Goal: Register for event/course

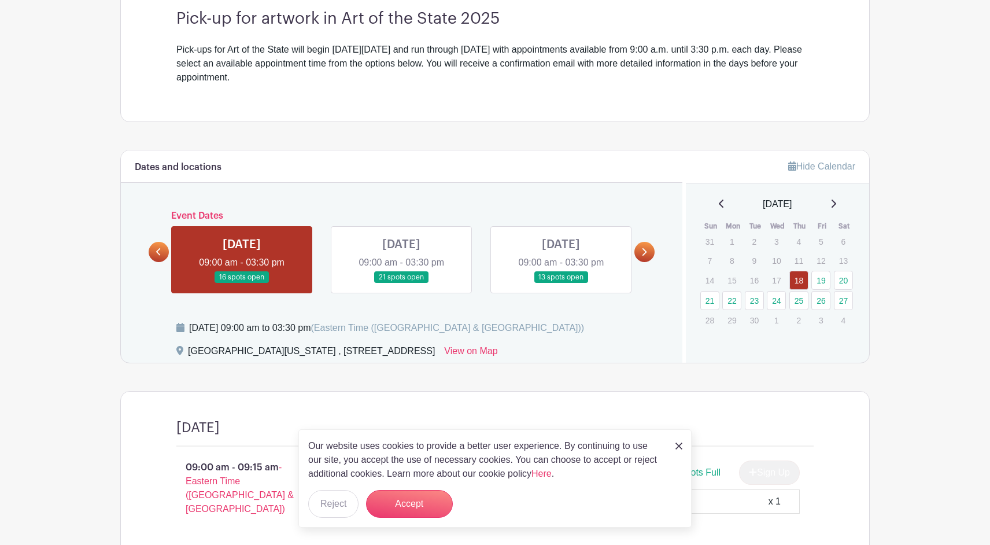
scroll to position [341, 0]
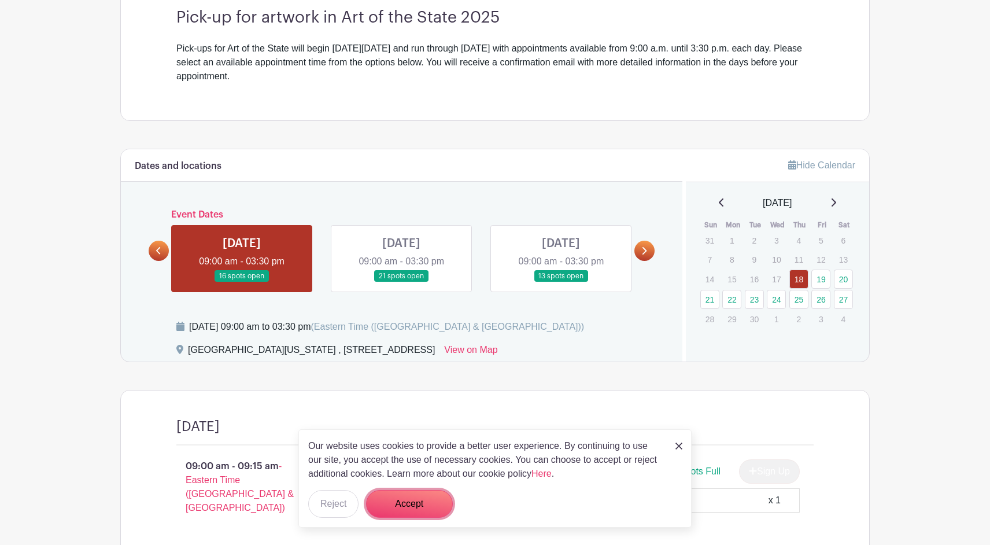
click at [426, 497] on button "Accept" at bounding box center [409, 504] width 87 height 28
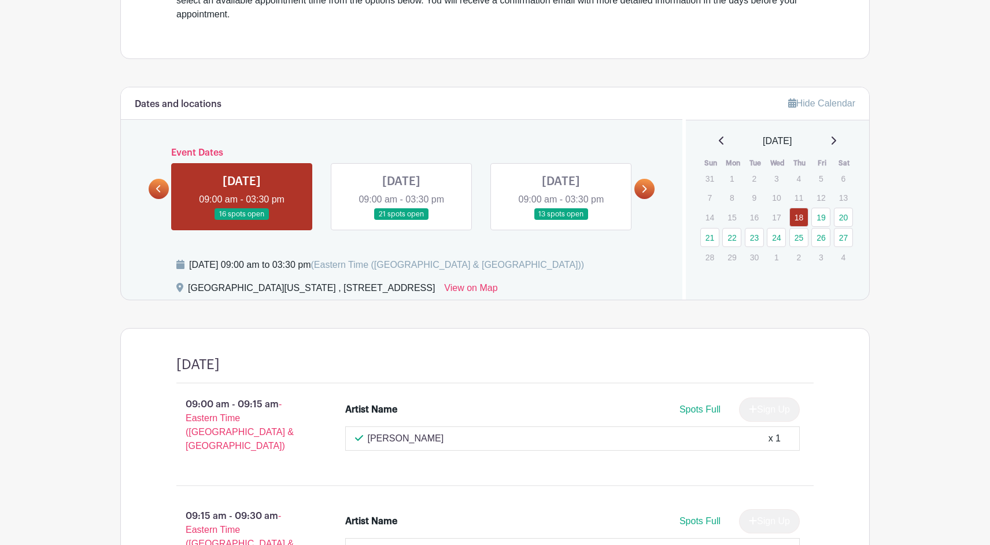
scroll to position [387, 0]
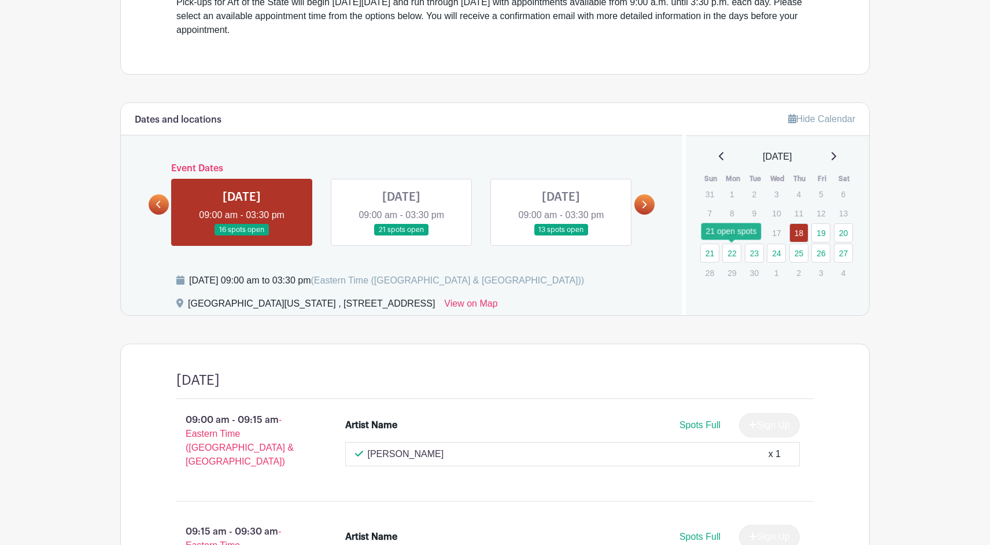
click at [731, 254] on link "22" at bounding box center [731, 252] width 19 height 19
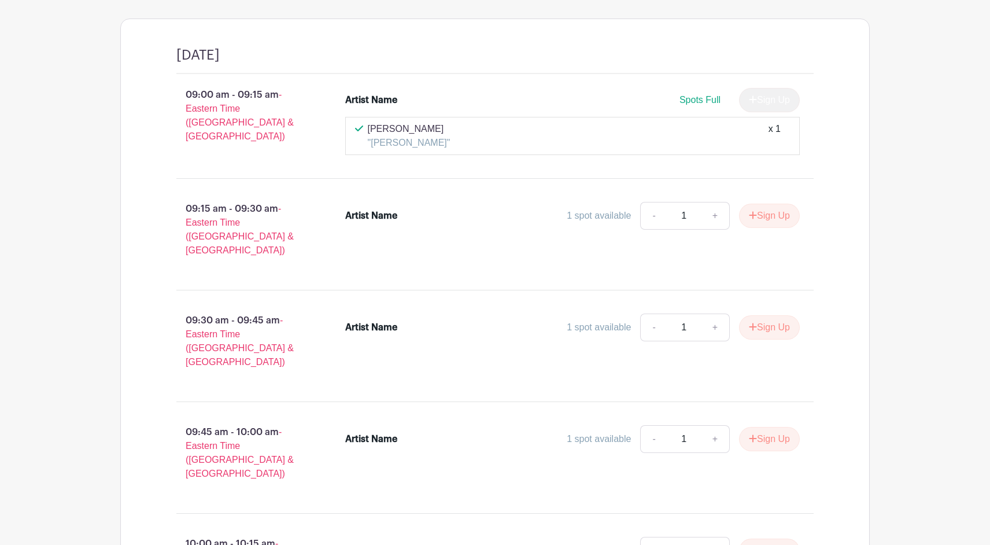
scroll to position [704, 0]
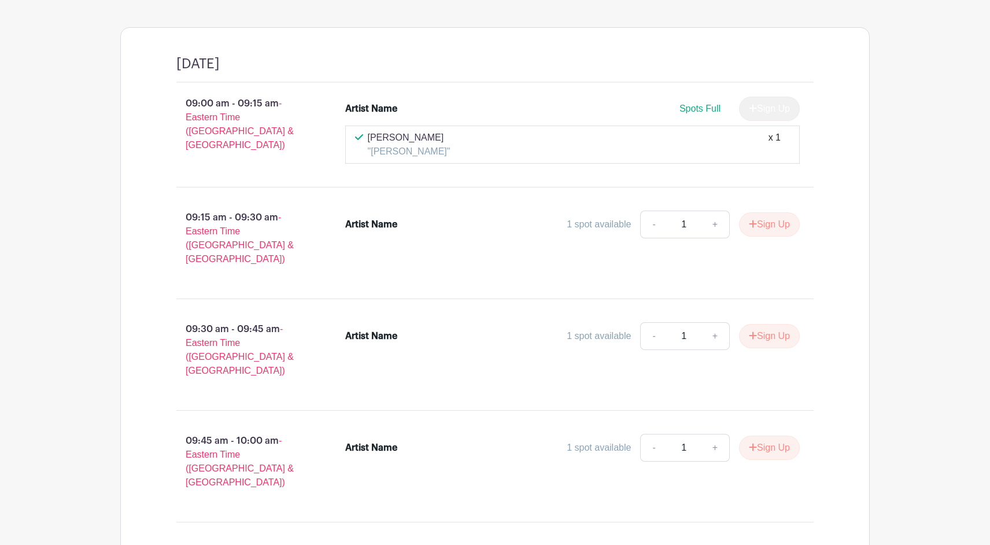
click at [362, 440] on li "Artist Name 1 spot available - 1 + Sign Up" at bounding box center [573, 450] width 464 height 42
click at [395, 438] on div "Artist Name" at bounding box center [371, 445] width 52 height 14
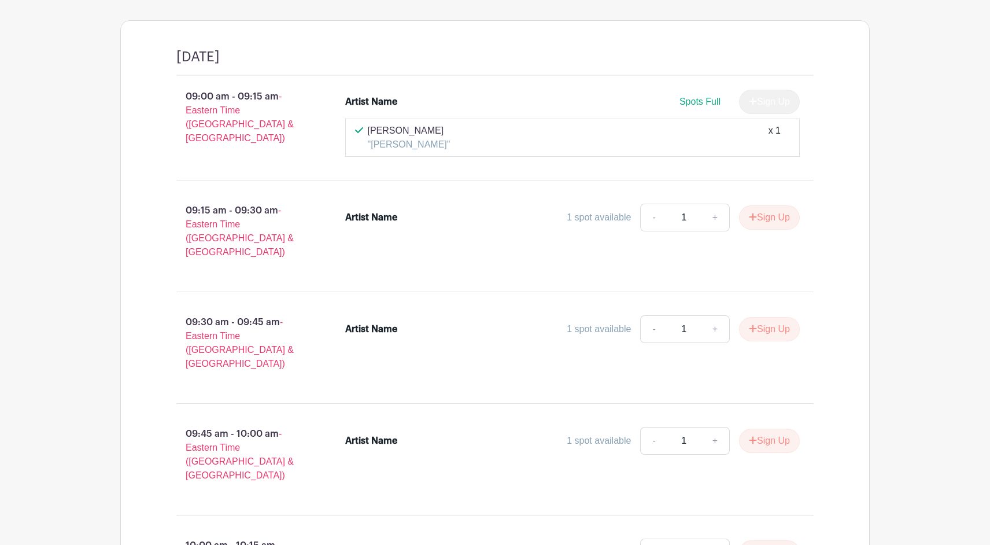
click at [350, 432] on div "Artist Name 1 spot available - 1 + Sign Up" at bounding box center [572, 443] width 455 height 32
click at [767, 428] on button "Sign Up" at bounding box center [769, 440] width 61 height 24
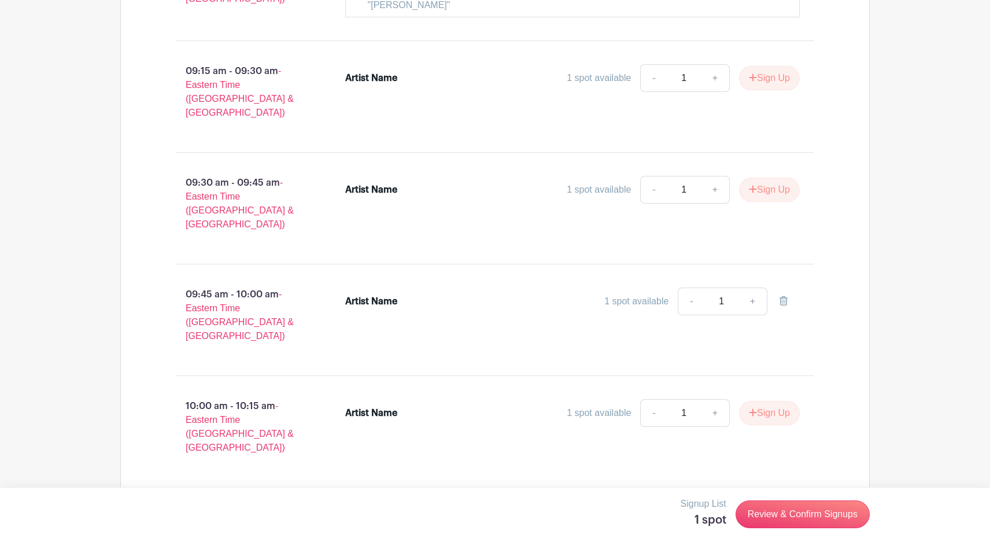
scroll to position [850, 0]
click at [362, 298] on div "Artist Name 1 spot available - 1 +" at bounding box center [580, 319] width 506 height 74
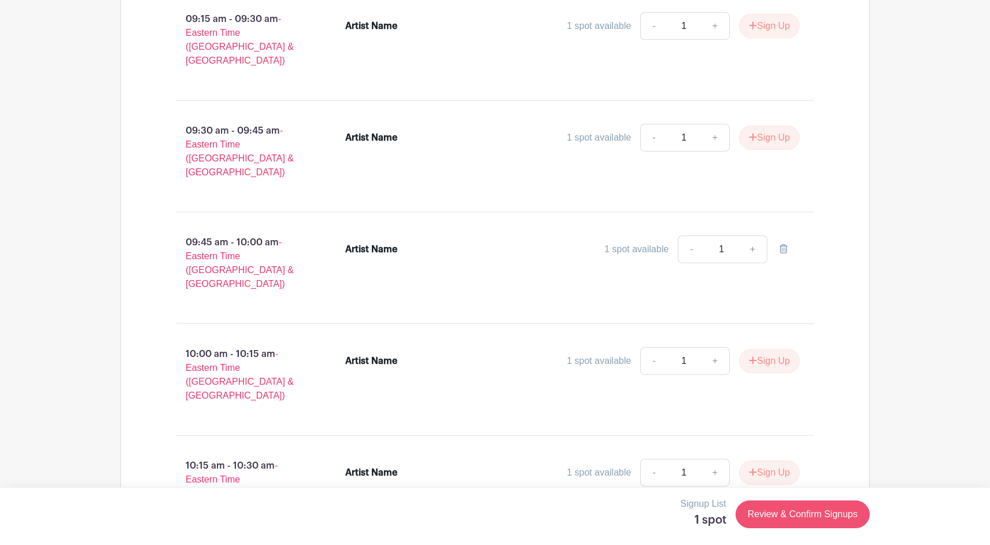
scroll to position [908, 0]
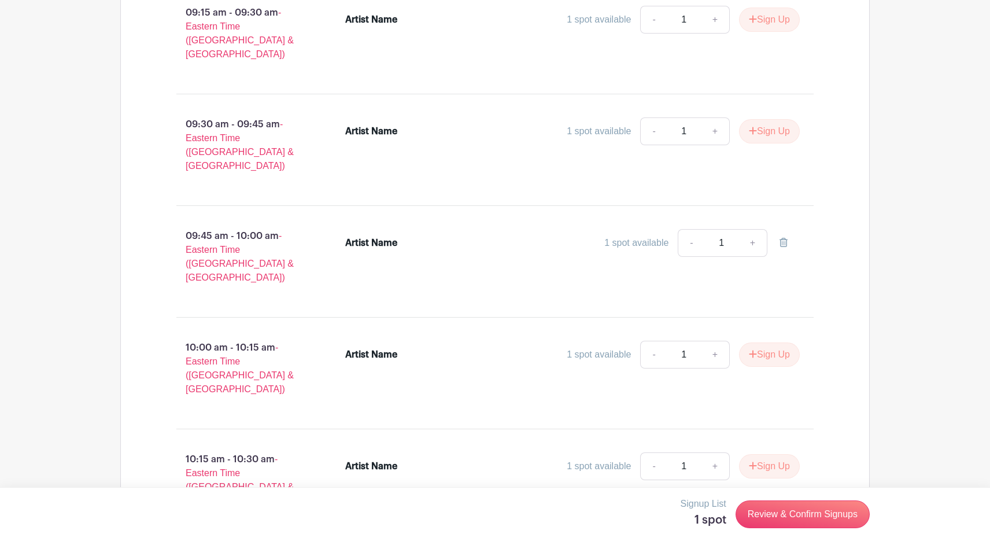
drag, startPoint x: 389, startPoint y: 208, endPoint x: 361, endPoint y: 228, distance: 33.5
click at [389, 229] on div "Artist Name 1 spot available - 1 +" at bounding box center [572, 245] width 455 height 32
click at [376, 234] on div "Artist Name" at bounding box center [371, 241] width 52 height 14
drag, startPoint x: 398, startPoint y: 216, endPoint x: 329, endPoint y: 216, distance: 68.8
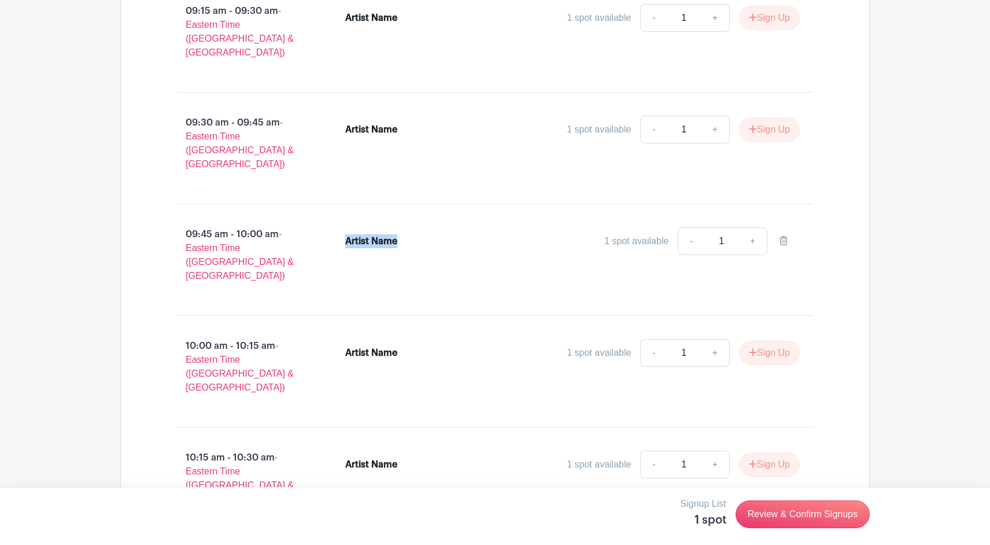
click at [330, 223] on div "Artist Name 1 spot available - 1 +" at bounding box center [580, 260] width 506 height 74
click at [372, 241] on div "Artist Name 1 spot available - 1 +" at bounding box center [580, 260] width 506 height 74
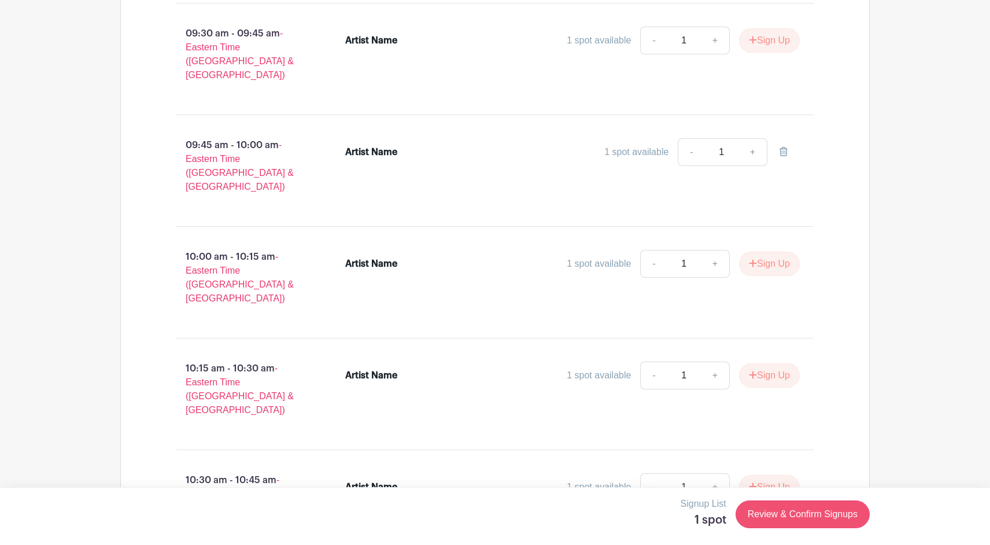
scroll to position [1000, 0]
click at [353, 144] on li "Artist Name 1 spot available - 1 +" at bounding box center [573, 154] width 464 height 42
click at [227, 139] on span "- Eastern Time ([GEOGRAPHIC_DATA] & [GEOGRAPHIC_DATA])" at bounding box center [240, 164] width 108 height 51
click at [694, 138] on link "-" at bounding box center [691, 152] width 27 height 28
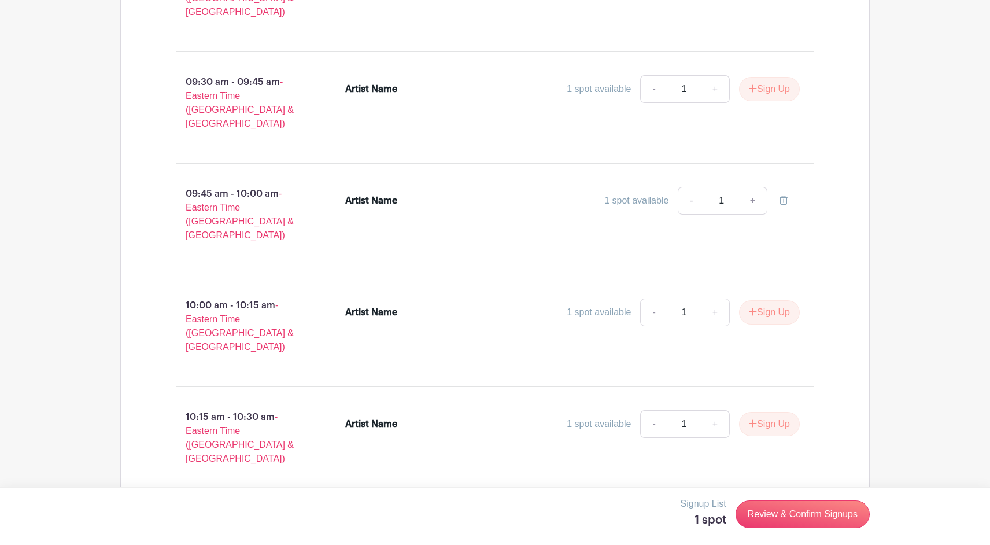
click at [544, 195] on div "Artist Name 1 spot available - 1 +" at bounding box center [572, 203] width 455 height 32
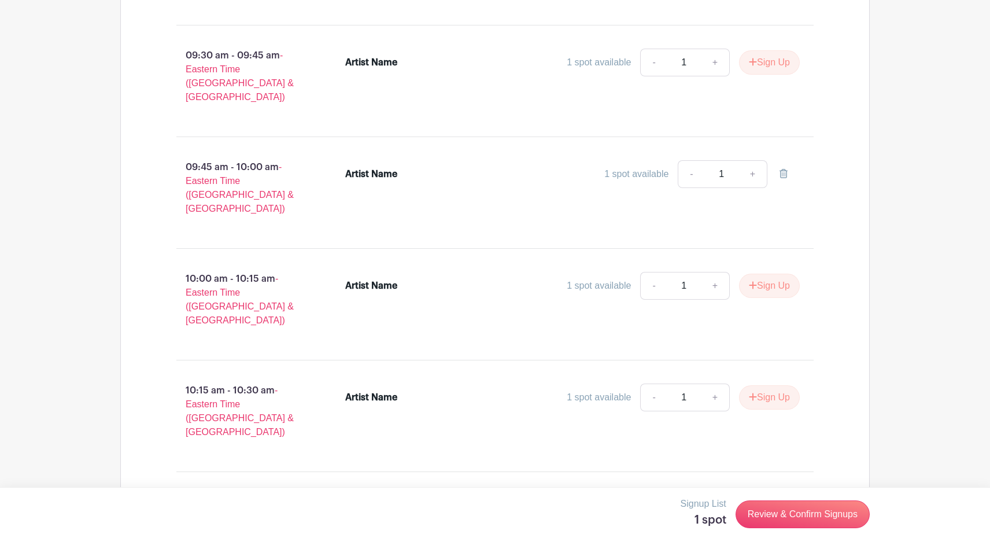
scroll to position [973, 0]
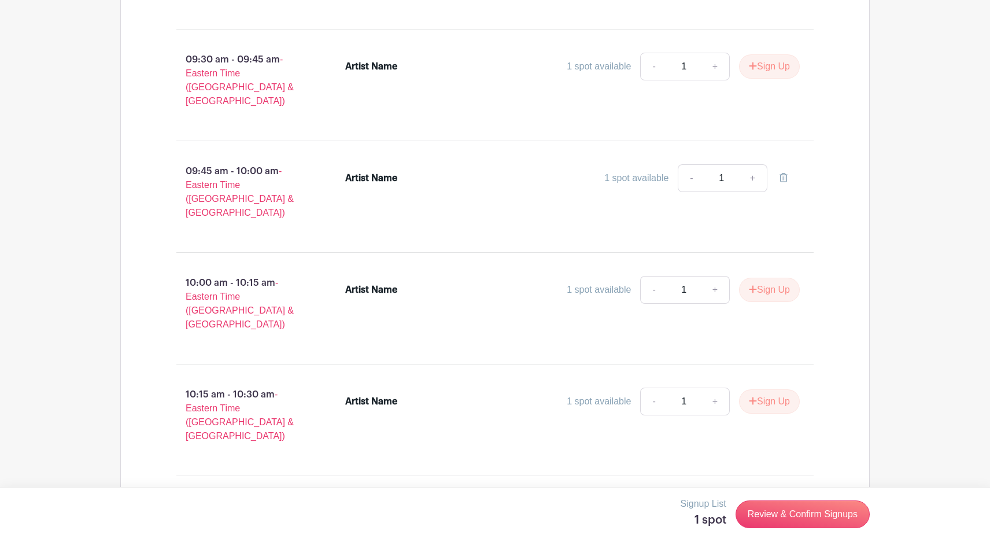
click at [218, 166] on span "- Eastern Time ([GEOGRAPHIC_DATA] & [GEOGRAPHIC_DATA])" at bounding box center [240, 191] width 108 height 51
drag, startPoint x: 219, startPoint y: 147, endPoint x: 230, endPoint y: 146, distance: 11.7
click at [224, 160] on p "09:45 am - 10:00 am - Eastern Time ([GEOGRAPHIC_DATA] & [GEOGRAPHIC_DATA])" at bounding box center [242, 192] width 169 height 65
drag, startPoint x: 358, startPoint y: 149, endPoint x: 363, endPoint y: 152, distance: 6.3
click at [358, 171] on div "Artist Name" at bounding box center [371, 178] width 52 height 14
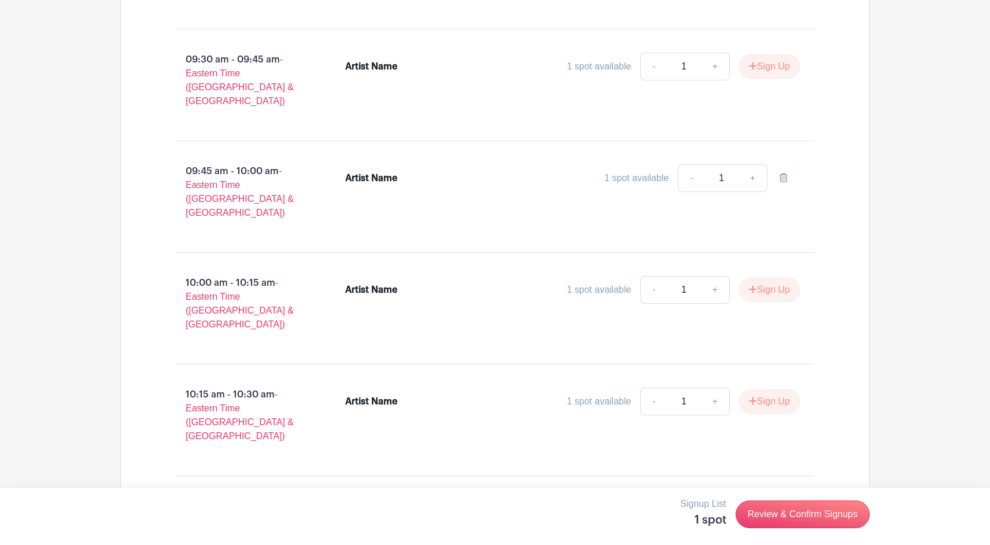
click at [369, 167] on div "Artist Name 1 spot available - 1 +" at bounding box center [572, 180] width 455 height 32
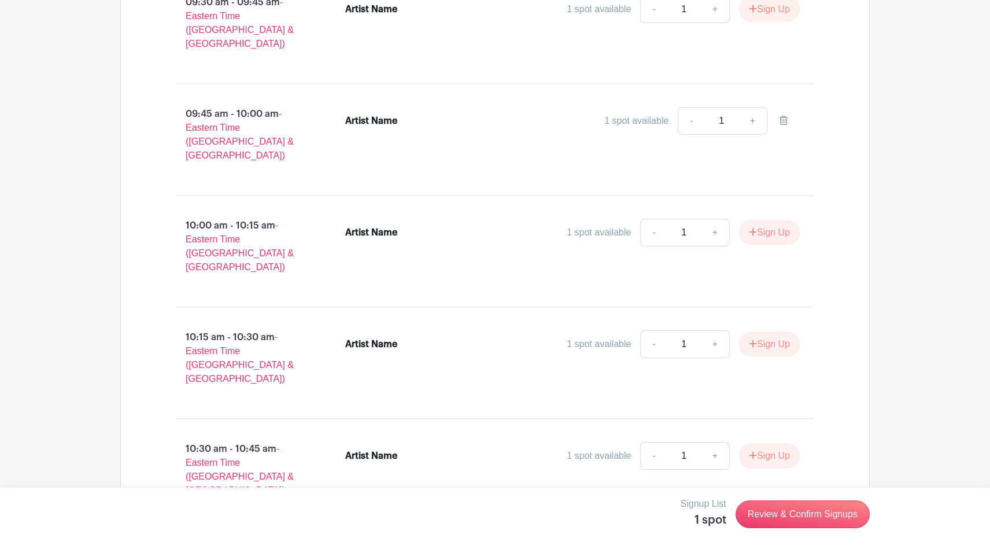
scroll to position [1031, 0]
drag, startPoint x: 357, startPoint y: 99, endPoint x: 374, endPoint y: 100, distance: 17.4
click at [357, 113] on div "Artist Name" at bounding box center [371, 120] width 52 height 14
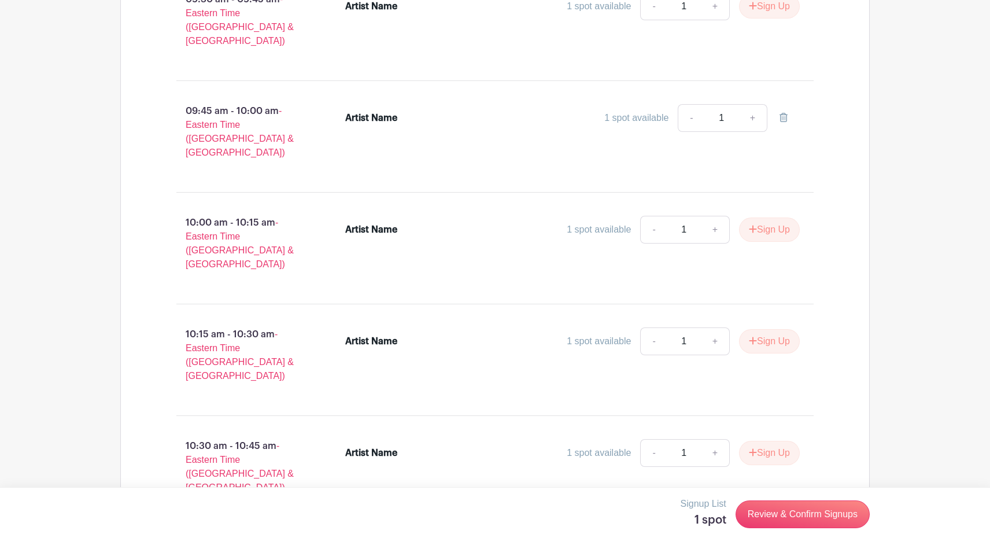
scroll to position [1041, 0]
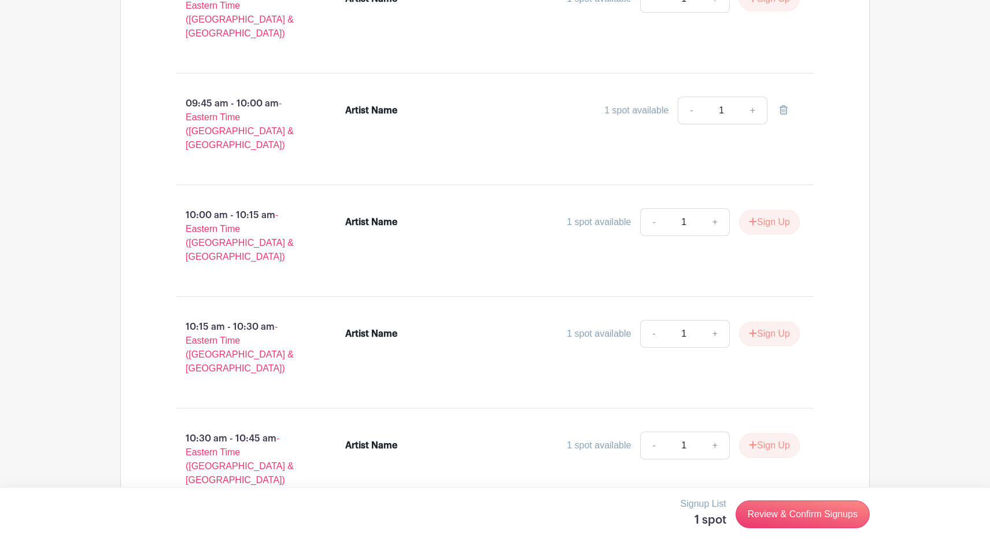
click at [605, 97] on div "1 spot available - 1 +" at bounding box center [628, 111] width 341 height 28
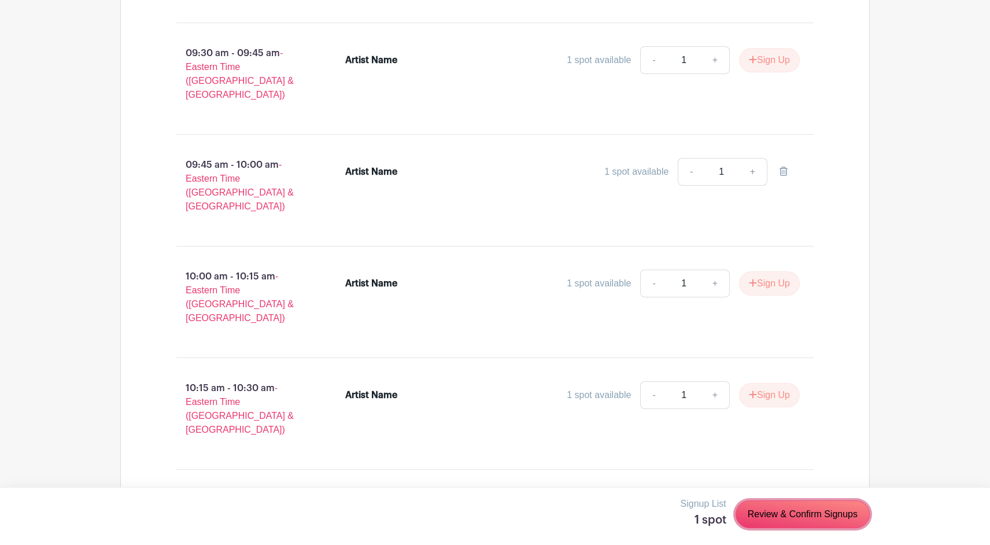
scroll to position [967, 0]
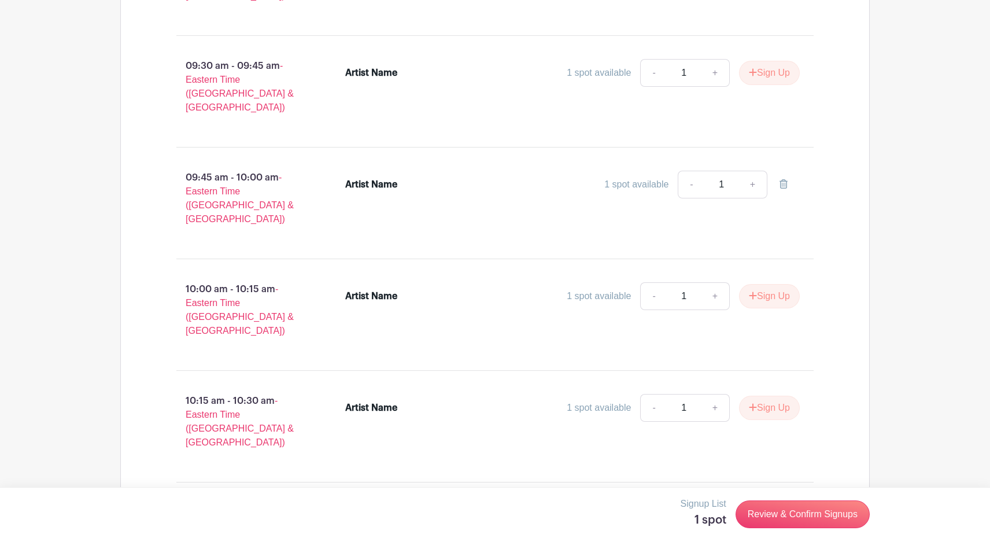
drag, startPoint x: 373, startPoint y: 186, endPoint x: 407, endPoint y: 182, distance: 34.4
click at [375, 186] on div "Artist Name 1 spot available - 1 +" at bounding box center [580, 203] width 506 height 74
click at [751, 171] on link "+" at bounding box center [752, 185] width 29 height 28
drag, startPoint x: 722, startPoint y: 158, endPoint x: 704, endPoint y: 164, distance: 18.5
click at [722, 171] on input "1" at bounding box center [721, 185] width 35 height 28
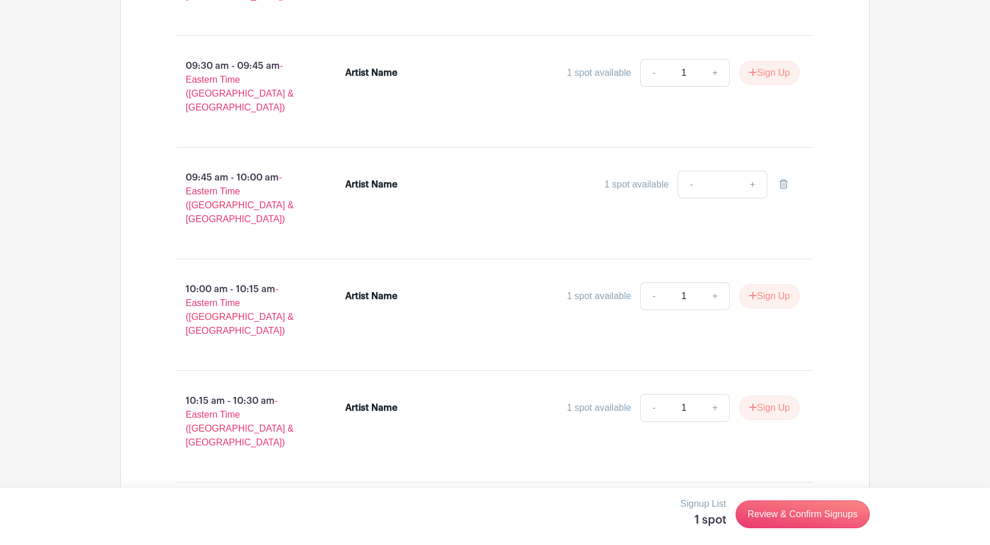
type input "1"
click at [353, 178] on li "Artist Name 1 spot available - 1 +" at bounding box center [573, 187] width 464 height 42
click at [227, 171] on p "09:45 am - 10:00 am - Eastern Time ([GEOGRAPHIC_DATA] & [GEOGRAPHIC_DATA])" at bounding box center [242, 199] width 169 height 65
click at [228, 173] on span "- Eastern Time ([GEOGRAPHIC_DATA] & [GEOGRAPHIC_DATA])" at bounding box center [240, 198] width 108 height 51
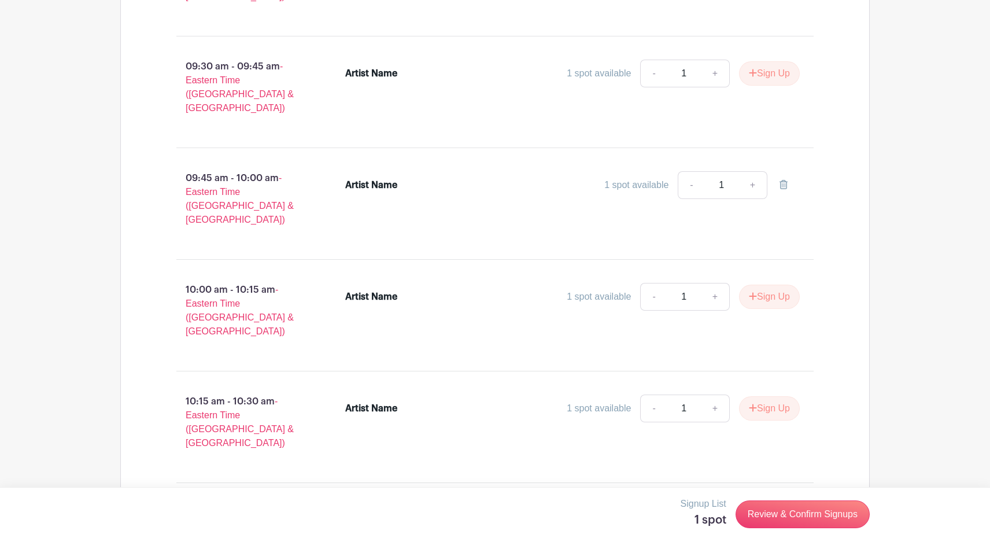
drag, startPoint x: 366, startPoint y: 158, endPoint x: 373, endPoint y: 159, distance: 7.0
click at [371, 178] on div "Artist Name" at bounding box center [371, 185] width 52 height 14
click at [635, 171] on div "1 spot available - 1 +" at bounding box center [628, 185] width 341 height 28
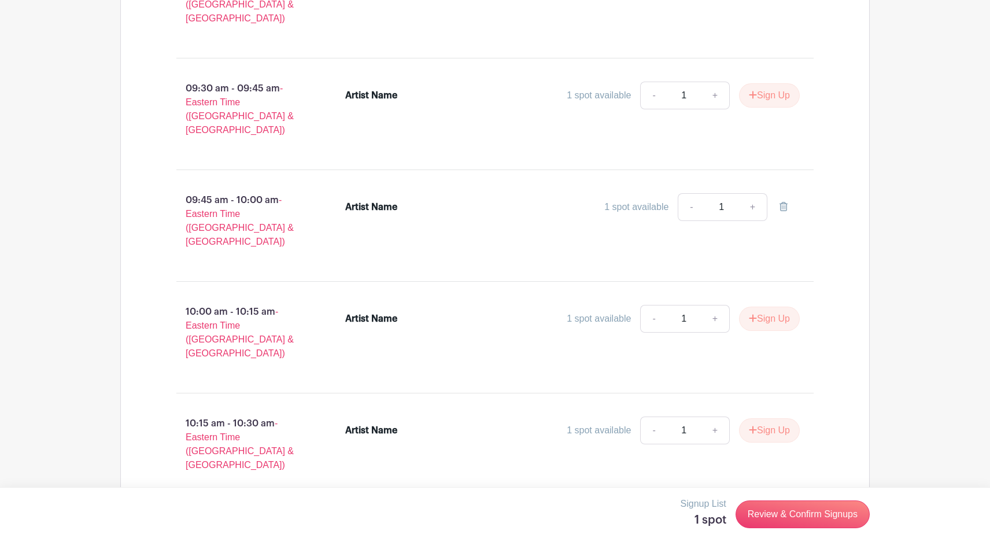
scroll to position [940, 0]
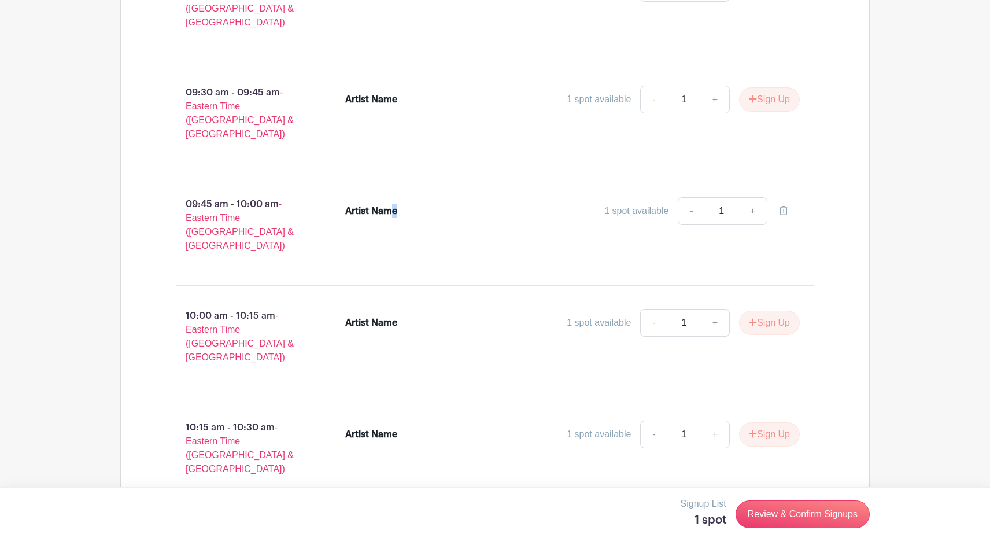
drag, startPoint x: 397, startPoint y: 189, endPoint x: 387, endPoint y: 188, distance: 9.3
click at [388, 204] on div "Artist Name" at bounding box center [402, 211] width 114 height 14
drag, startPoint x: 383, startPoint y: 196, endPoint x: 353, endPoint y: 210, distance: 33.1
click at [383, 198] on div "Artist Name 1 spot available - 1 +" at bounding box center [572, 214] width 455 height 32
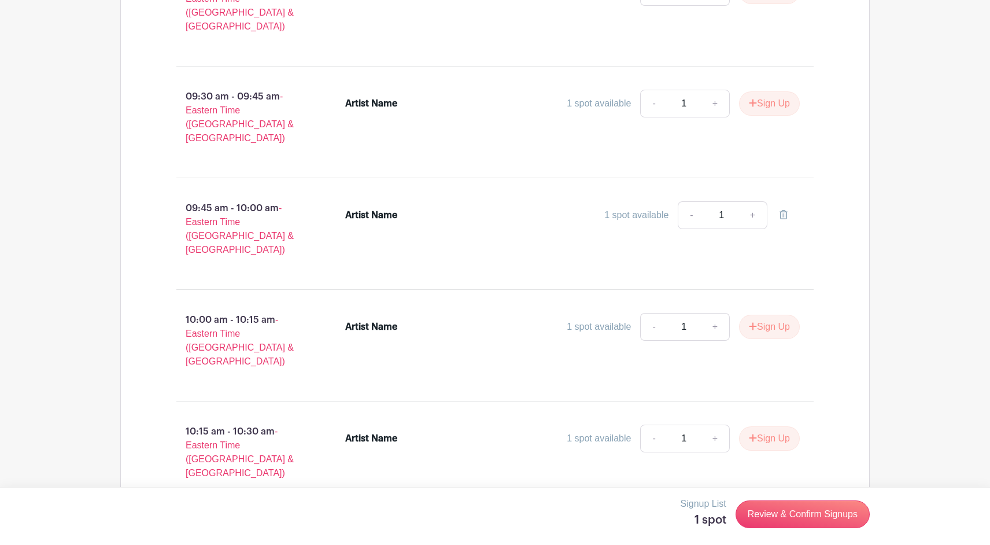
drag, startPoint x: 360, startPoint y: 219, endPoint x: 399, endPoint y: 223, distance: 39.6
click at [361, 219] on div "Artist Name 1 spot available - 1 +" at bounding box center [580, 234] width 506 height 74
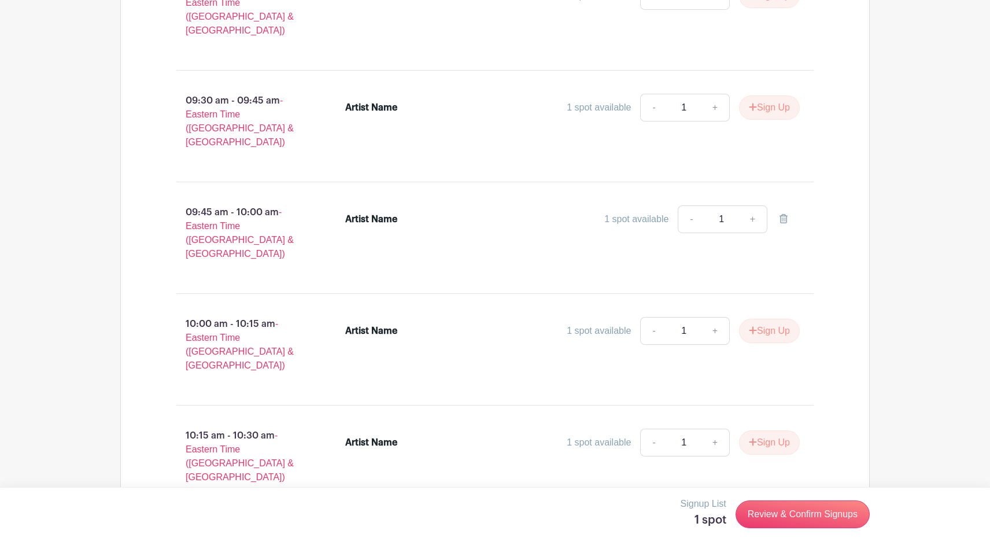
drag, startPoint x: 462, startPoint y: 225, endPoint x: 523, endPoint y: 222, distance: 61.4
click at [466, 225] on div "Artist Name 1 spot available - 1 +" at bounding box center [580, 238] width 506 height 74
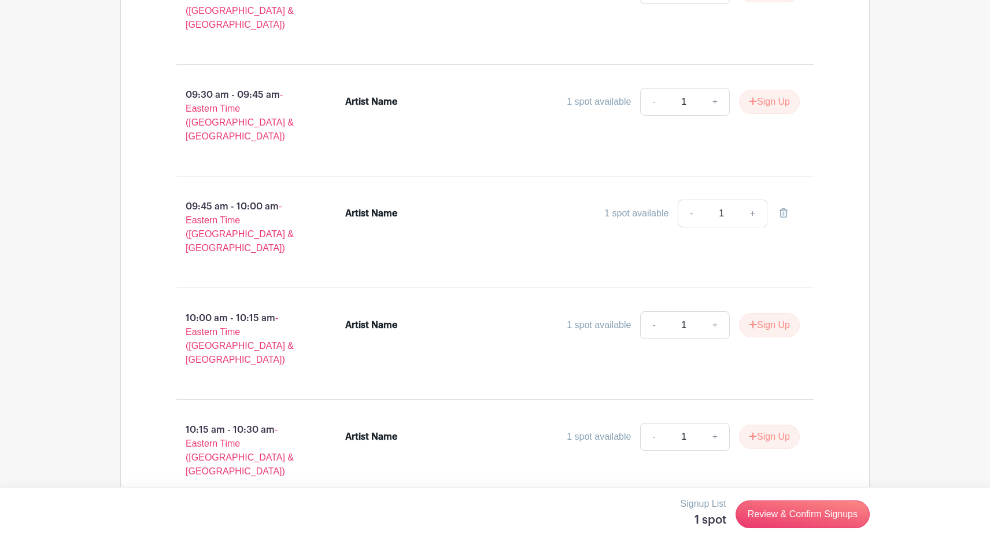
click at [609, 224] on div "Artist Name 1 spot available - 1 +" at bounding box center [580, 232] width 506 height 74
click at [394, 221] on div "Artist Name 1 spot available - 1 +" at bounding box center [580, 230] width 506 height 74
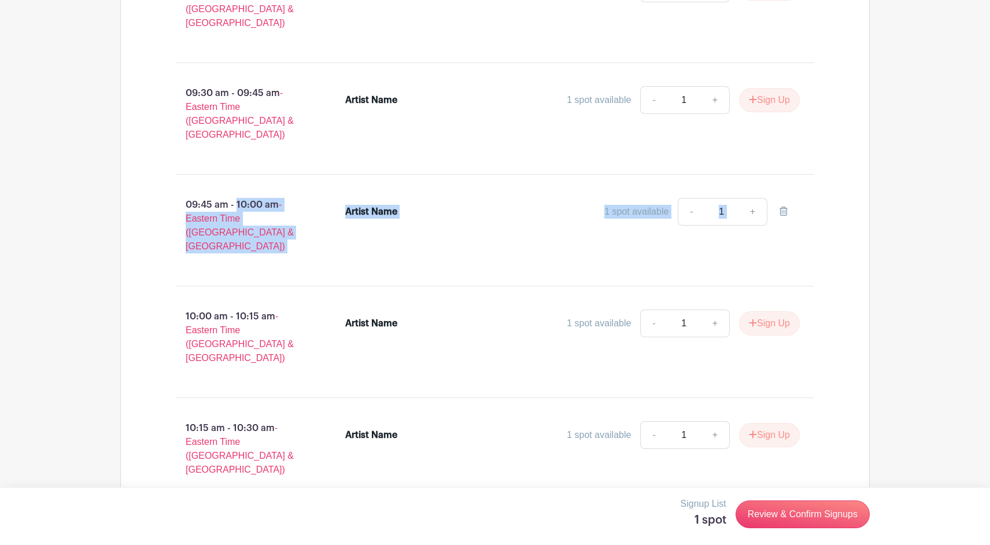
drag, startPoint x: 190, startPoint y: 180, endPoint x: 813, endPoint y: 203, distance: 623.7
click at [813, 203] on div "09:45 am - 10:00 am - Eastern Time ([GEOGRAPHIC_DATA] & [GEOGRAPHIC_DATA]) Arti…" at bounding box center [495, 230] width 693 height 93
copy div "09:45 am - 10:00 am - Eastern Time ([GEOGRAPHIC_DATA] & [GEOGRAPHIC_DATA]) Arti…"
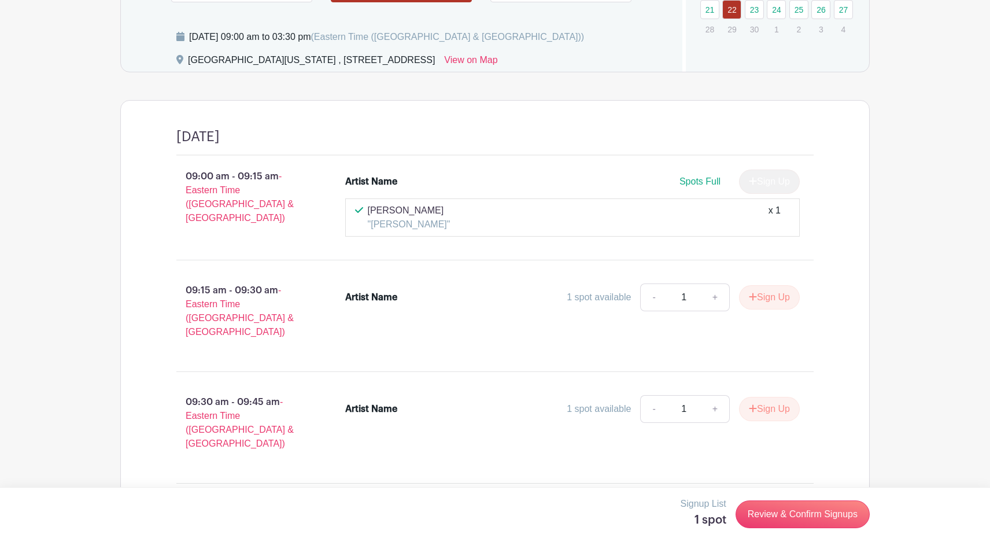
scroll to position [631, 0]
click at [392, 302] on div "Artist Name" at bounding box center [371, 297] width 52 height 14
click at [231, 306] on span "- Eastern Time ([GEOGRAPHIC_DATA] & [GEOGRAPHIC_DATA])" at bounding box center [240, 309] width 108 height 51
click at [384, 301] on div "Artist Name" at bounding box center [371, 297] width 52 height 14
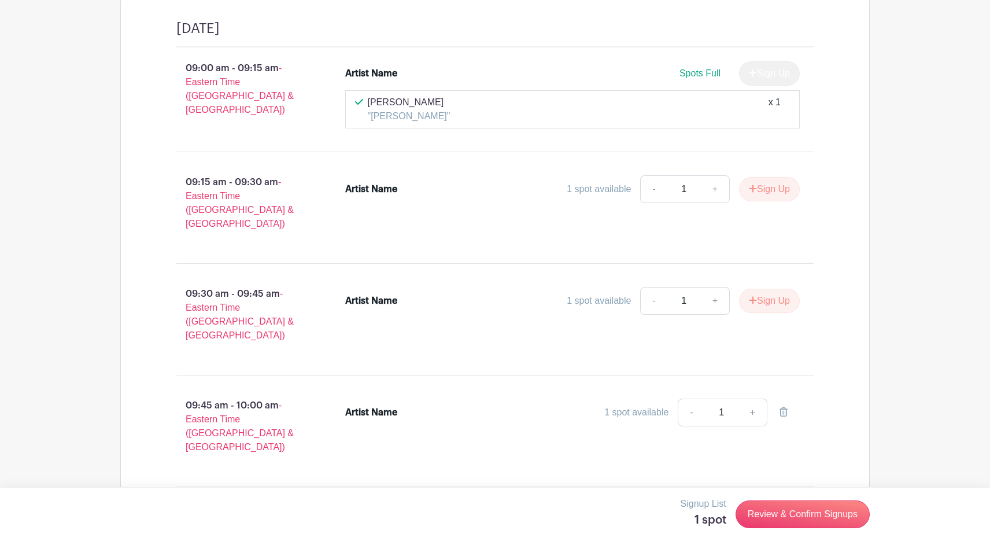
scroll to position [739, 0]
click at [643, 404] on div "1 spot available" at bounding box center [636, 411] width 64 height 14
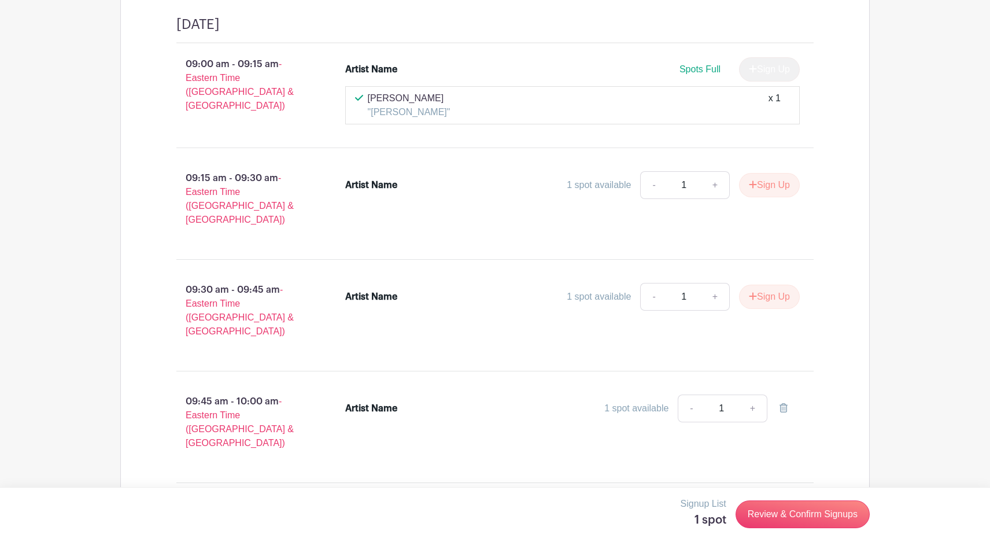
click at [619, 401] on div "1 spot available" at bounding box center [636, 408] width 64 height 14
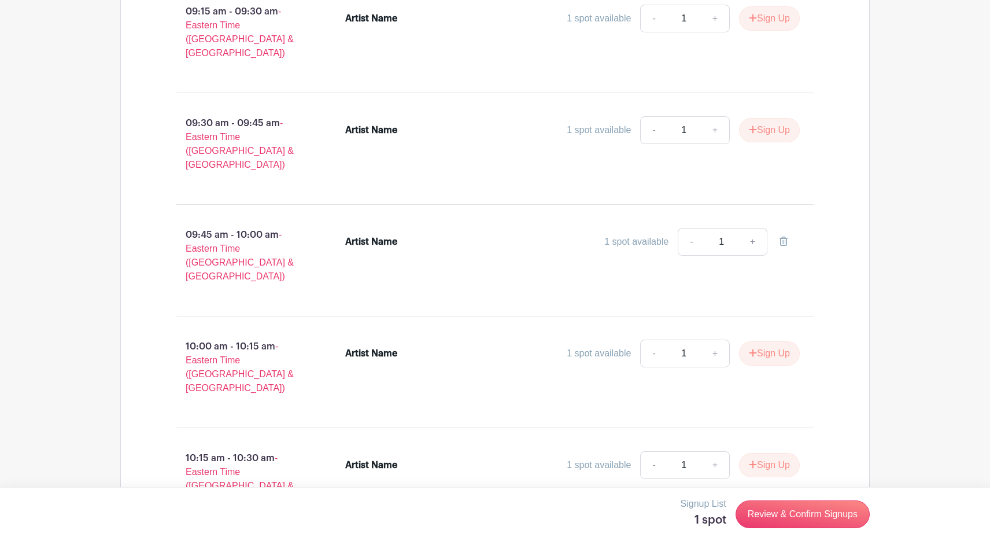
scroll to position [911, 0]
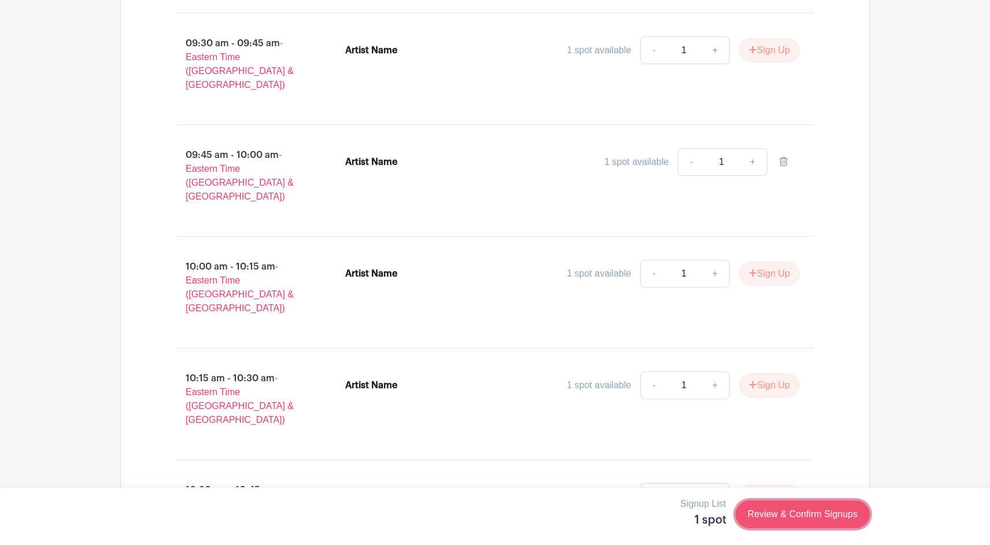
click at [779, 511] on link "Review & Confirm Signups" at bounding box center [802, 514] width 134 height 28
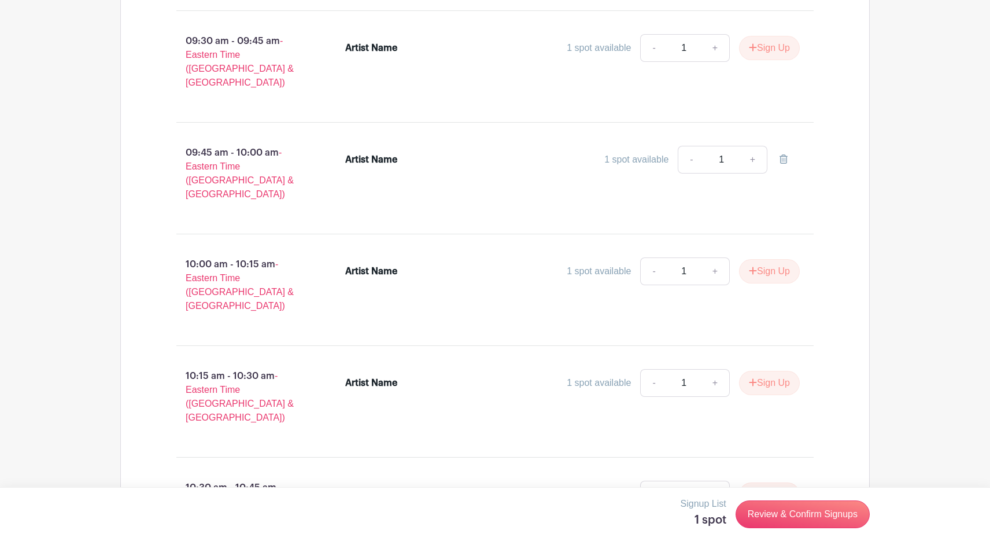
drag, startPoint x: 345, startPoint y: 162, endPoint x: 365, endPoint y: 150, distance: 23.6
click at [346, 162] on div "Artist Name 1 spot available - 1 +" at bounding box center [580, 178] width 506 height 74
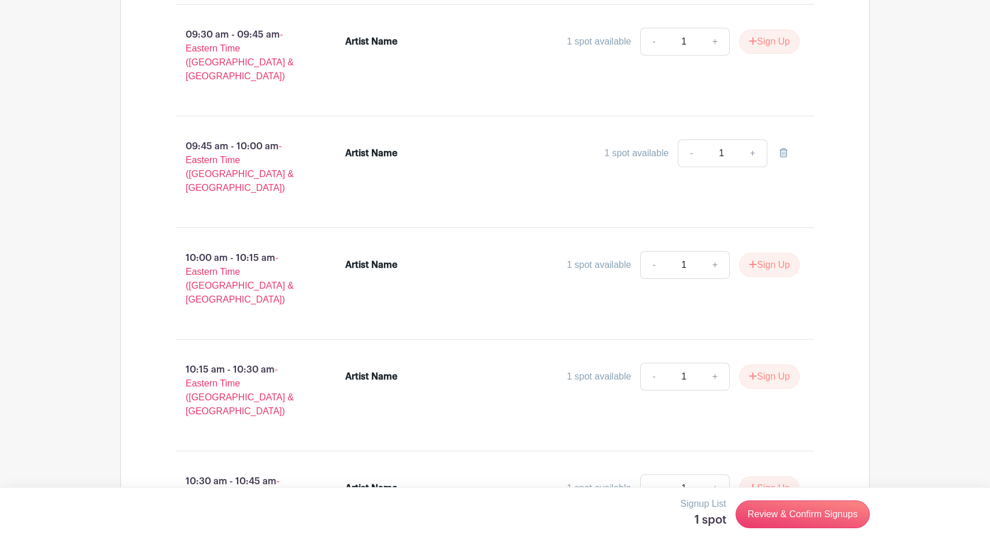
scroll to position [997, 0]
drag, startPoint x: 382, startPoint y: 146, endPoint x: 396, endPoint y: 149, distance: 14.2
click at [383, 147] on li "Artist Name 1 spot available - 1 +" at bounding box center [573, 155] width 464 height 42
click at [774, 515] on link "Review & Confirm Signups" at bounding box center [802, 514] width 134 height 28
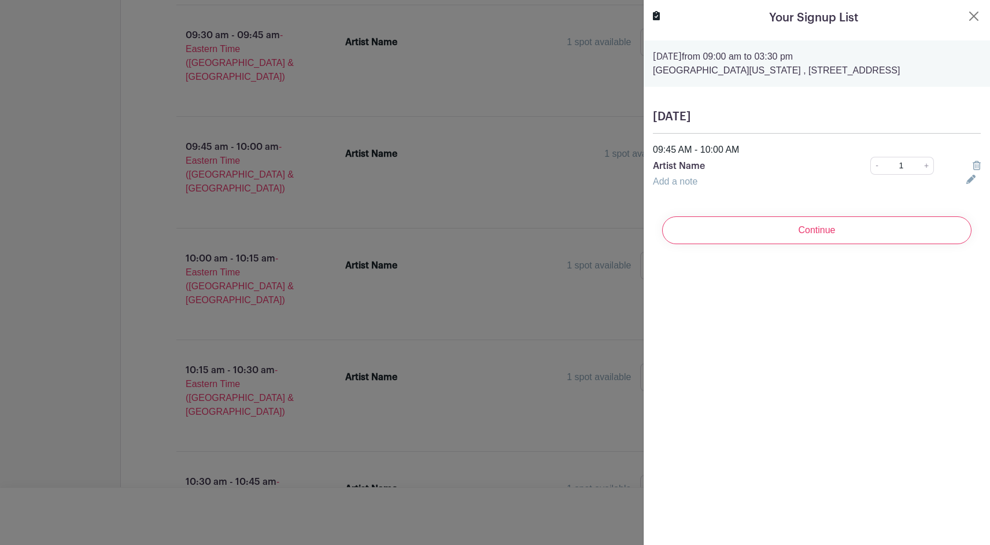
click at [720, 168] on p "Artist Name" at bounding box center [746, 166] width 186 height 14
drag, startPoint x: 698, startPoint y: 167, endPoint x: 699, endPoint y: 173, distance: 5.8
click at [698, 167] on p "Artist Name" at bounding box center [746, 166] width 186 height 14
drag, startPoint x: 704, startPoint y: 181, endPoint x: 688, endPoint y: 186, distance: 16.3
click at [689, 186] on div "Add a note" at bounding box center [802, 182] width 313 height 14
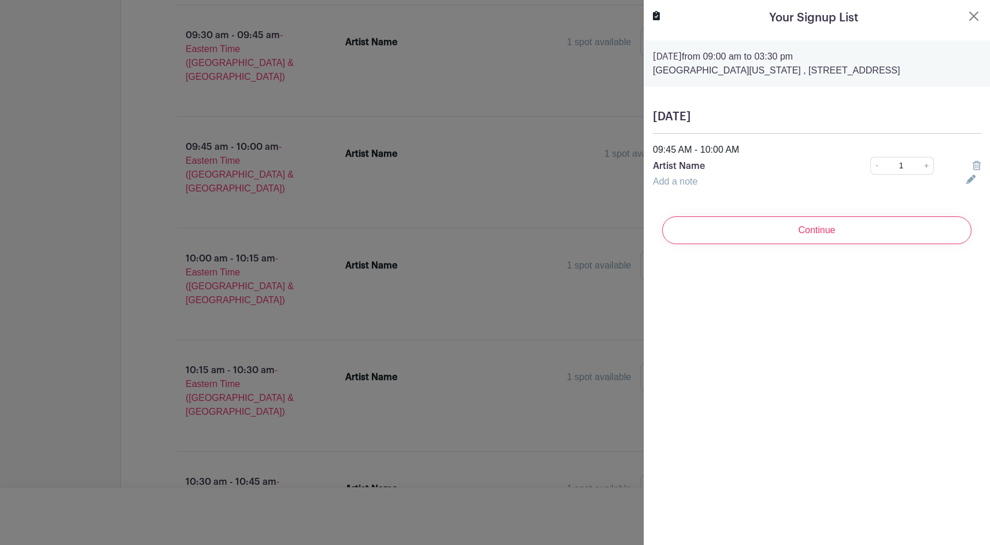
click at [693, 175] on div "Add a note" at bounding box center [802, 182] width 313 height 14
drag, startPoint x: 696, startPoint y: 161, endPoint x: 732, endPoint y: 164, distance: 35.9
click at [703, 162] on p "Artist Name" at bounding box center [746, 166] width 186 height 14
click at [968, 181] on icon at bounding box center [970, 179] width 9 height 9
click at [670, 188] on input "text" at bounding box center [802, 189] width 299 height 28
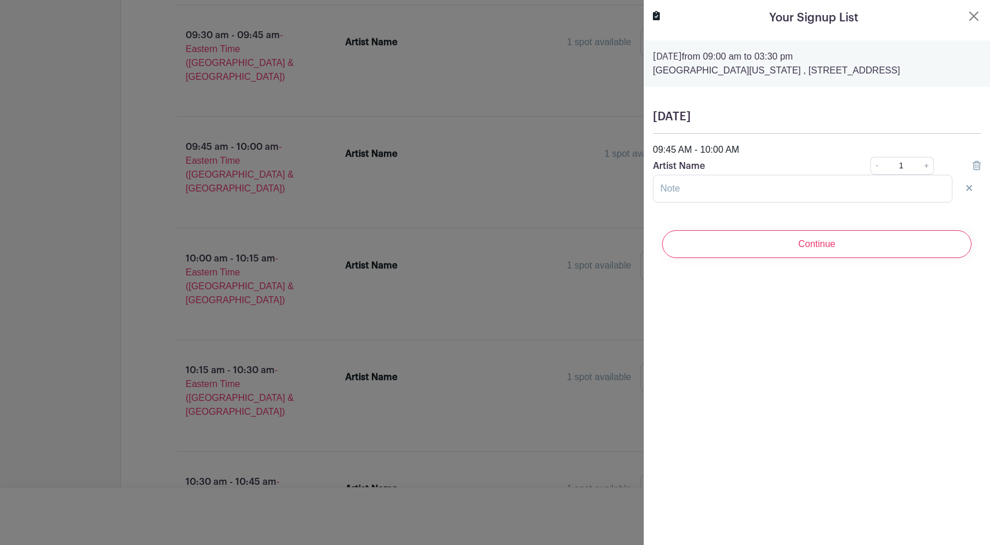
click at [715, 164] on p "Artist Name" at bounding box center [746, 166] width 186 height 14
click at [665, 188] on input "text" at bounding box center [802, 189] width 299 height 28
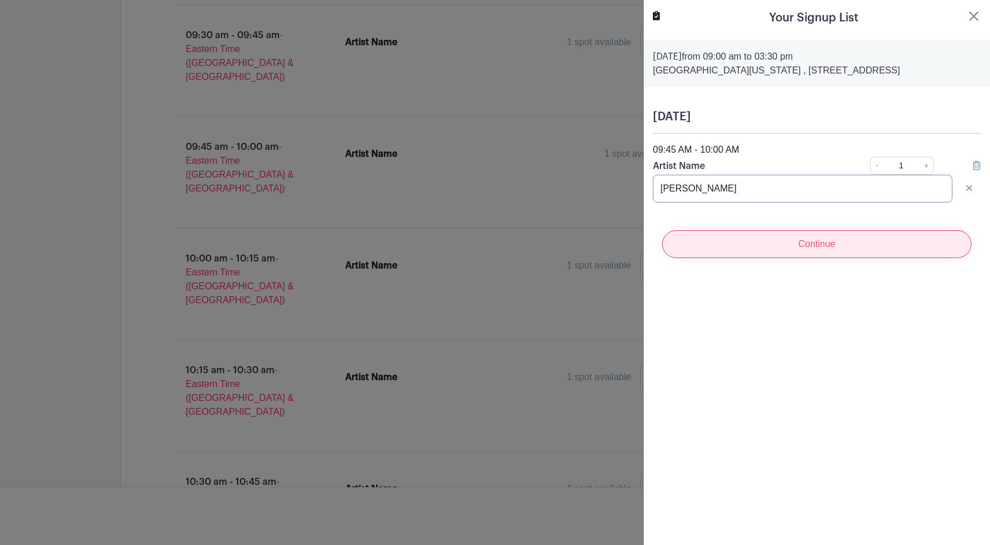
type input "[PERSON_NAME]"
click at [694, 239] on input "Continue" at bounding box center [816, 244] width 309 height 28
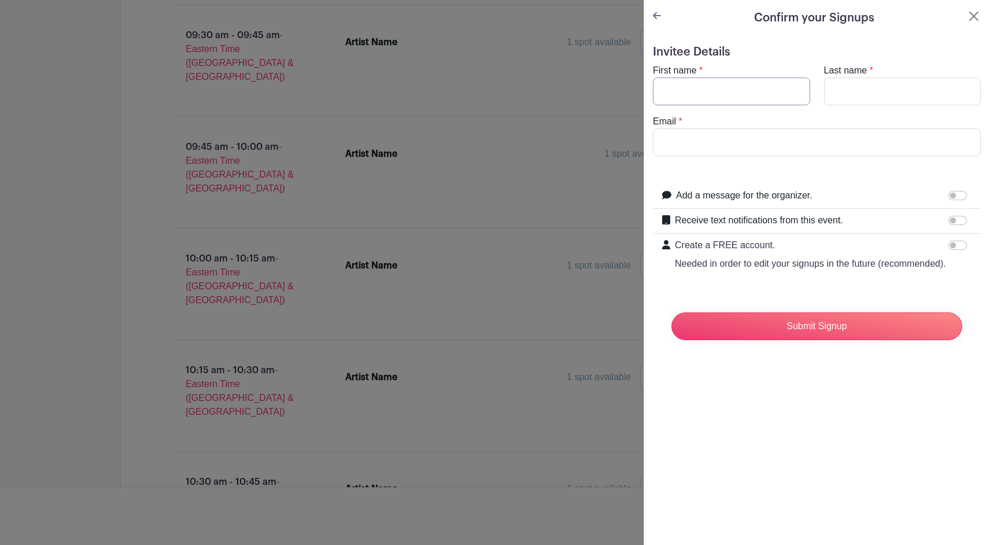
click at [679, 88] on input "First name" at bounding box center [731, 91] width 157 height 28
type input "[PERSON_NAME]"
click at [663, 146] on input "Email" at bounding box center [817, 142] width 328 height 28
type input "[EMAIL_ADDRESS][DOMAIN_NAME]"
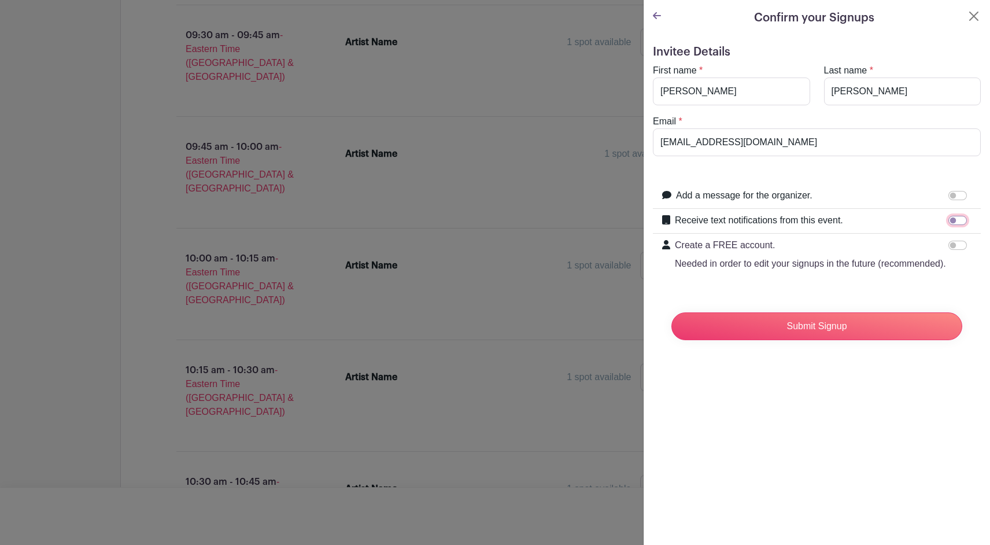
click at [963, 217] on input "Receive text notifications from this event." at bounding box center [957, 220] width 19 height 9
checkbox input "true"
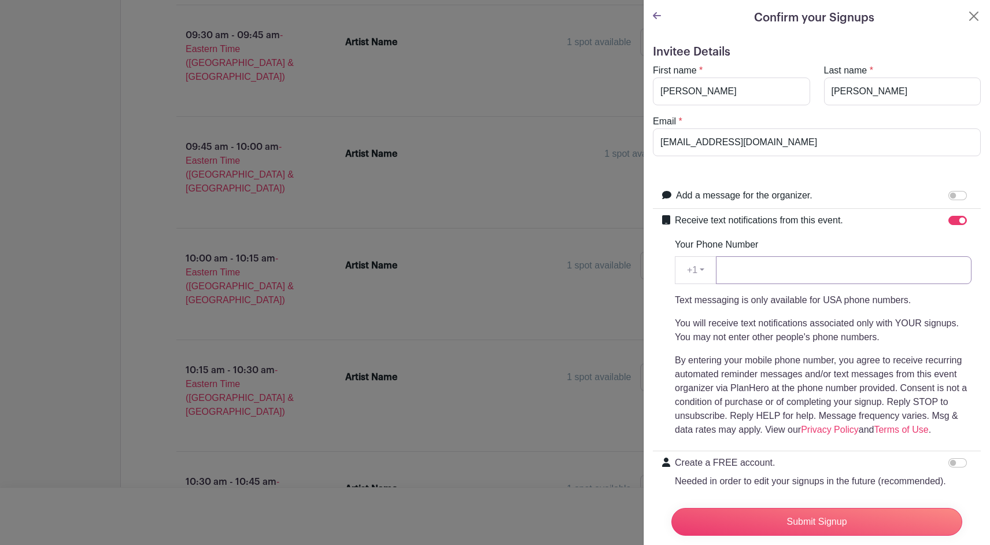
click at [745, 268] on input "Your Phone Number" at bounding box center [844, 270] width 256 height 28
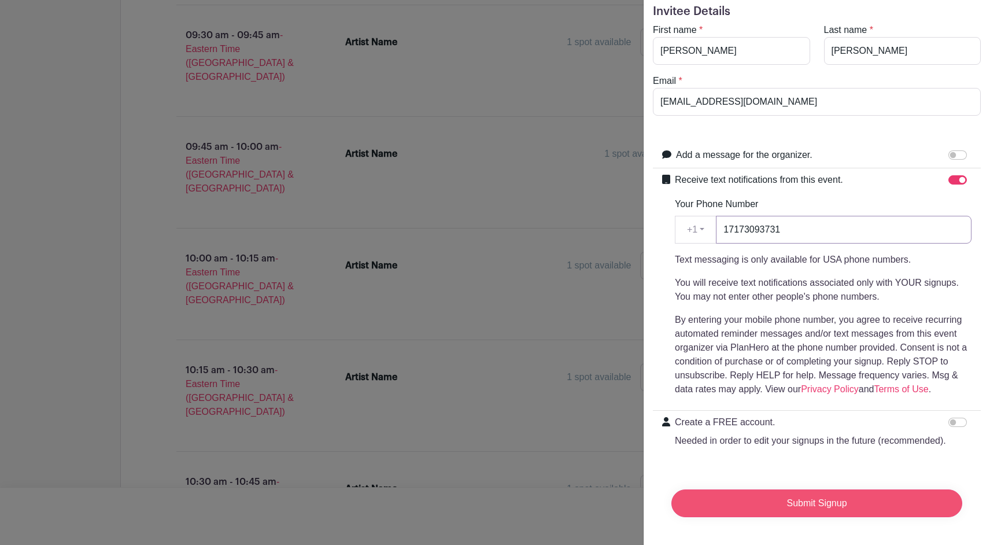
scroll to position [0, 0]
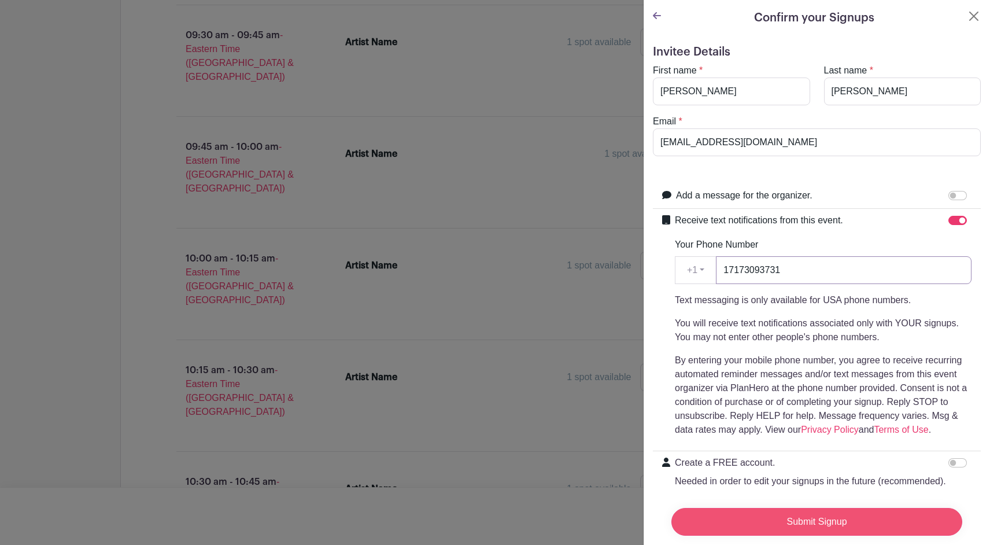
type input "17173093731"
click at [735, 522] on input "Submit Signup" at bounding box center [816, 522] width 291 height 28
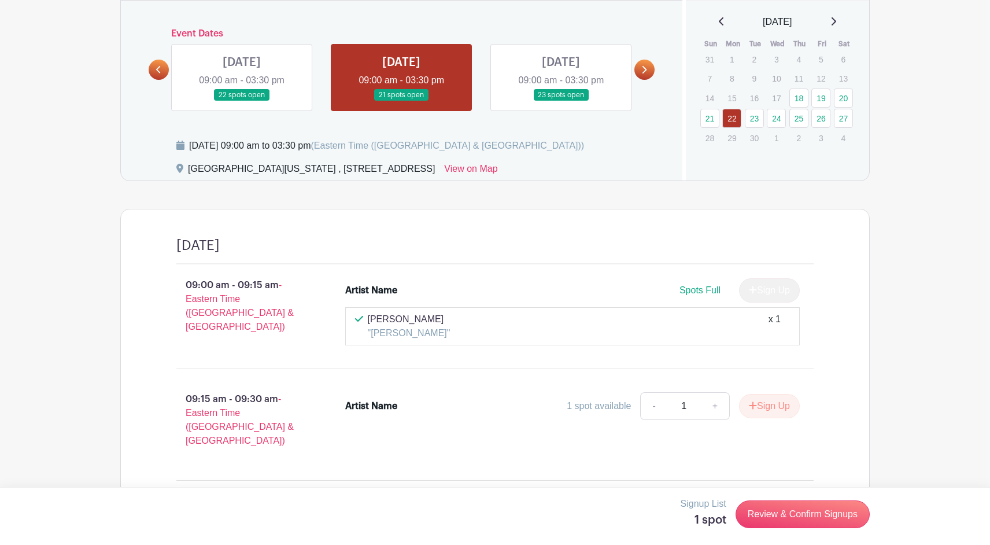
scroll to position [520, 0]
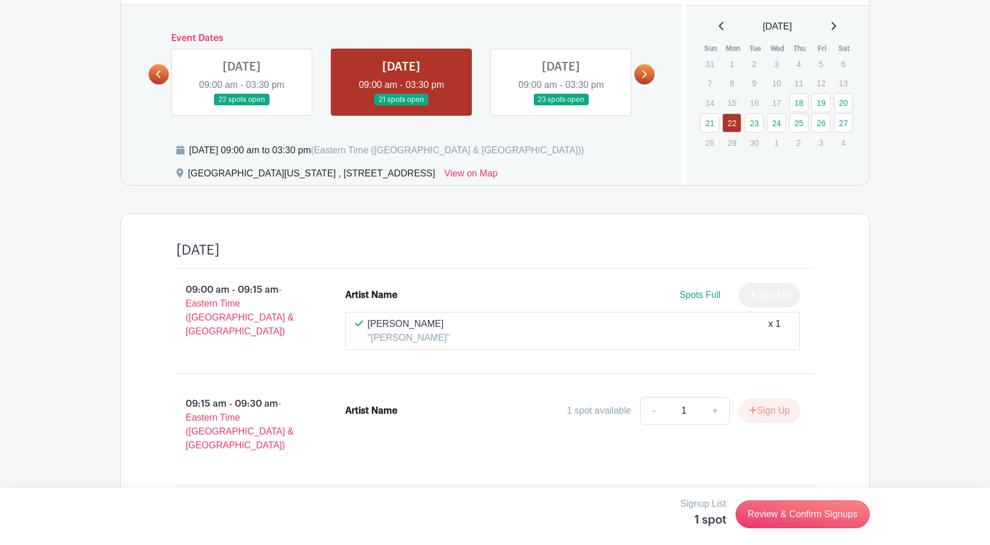
scroll to position [520, 0]
